Goal: Find specific page/section: Find specific page/section

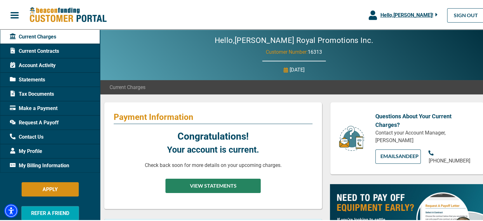
click at [226, 184] on button "VIEW STATEMENTS" at bounding box center [212, 185] width 95 height 14
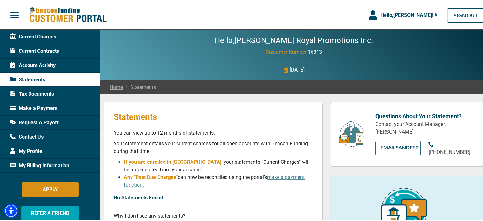
click at [40, 75] on span "Statements" at bounding box center [27, 79] width 35 height 8
click at [31, 34] on span "Current Charges" at bounding box center [33, 36] width 46 height 8
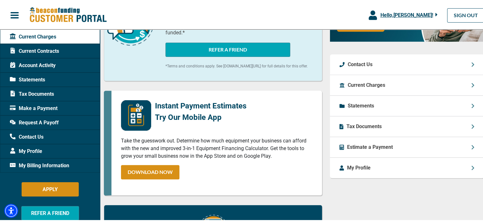
scroll to position [221, 0]
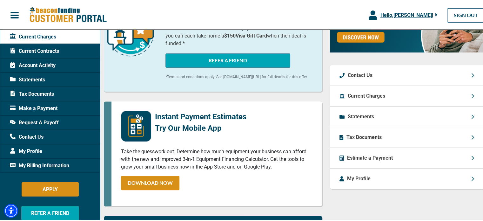
click at [426, 118] on div "Statements" at bounding box center [407, 115] width 154 height 21
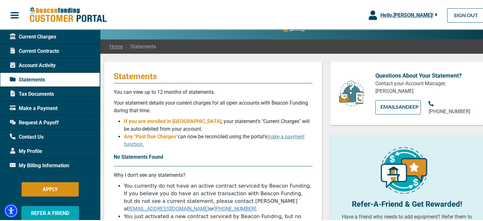
scroll to position [32, 0]
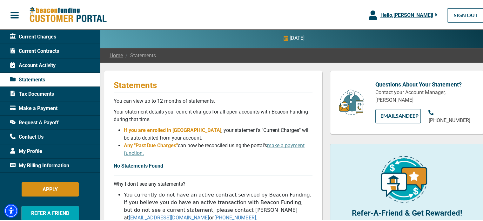
click at [46, 49] on span "Current Contracts" at bounding box center [34, 50] width 49 height 8
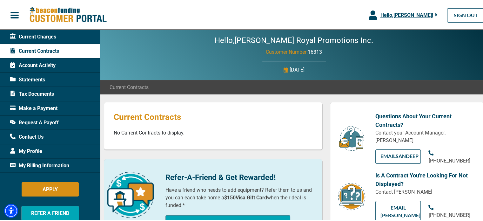
click at [48, 37] on span "Current Charges" at bounding box center [33, 36] width 46 height 8
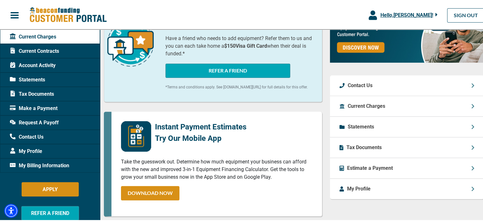
scroll to position [222, 0]
